Goal: Find specific page/section: Find specific page/section

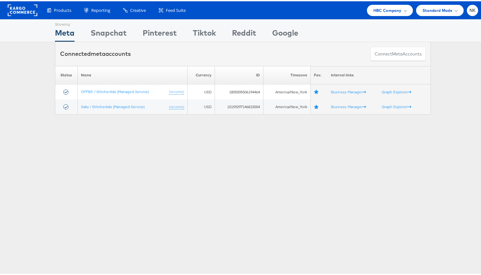
click at [23, 12] on rect at bounding box center [23, 9] width 30 height 12
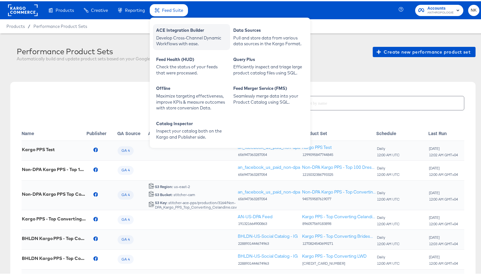
click at [165, 25] on div "ACE Integration Builder Develop Cross-Channel Dynamic Workflows with ease." at bounding box center [191, 36] width 77 height 26
click at [165, 31] on div "ACE Integration Builder" at bounding box center [191, 30] width 71 height 8
